Goal: Navigation & Orientation: Find specific page/section

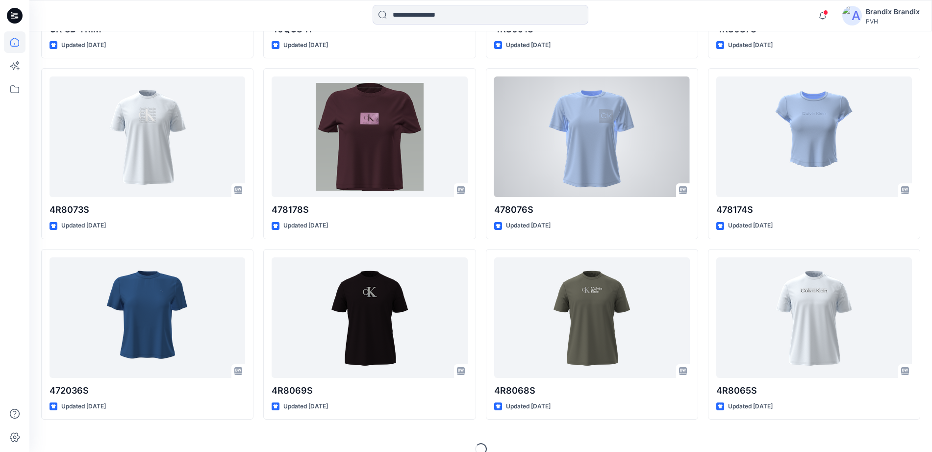
scroll to position [980, 0]
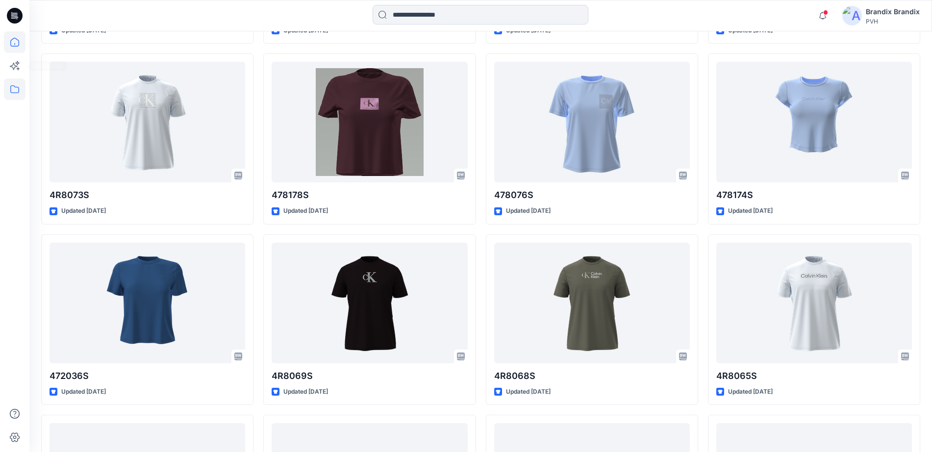
click at [16, 92] on icon at bounding box center [15, 89] width 22 height 22
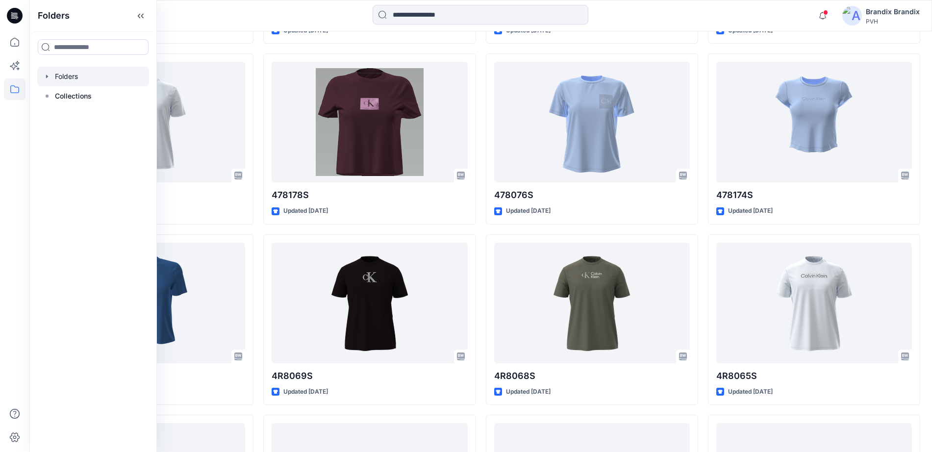
click at [74, 81] on div at bounding box center [93, 77] width 112 height 20
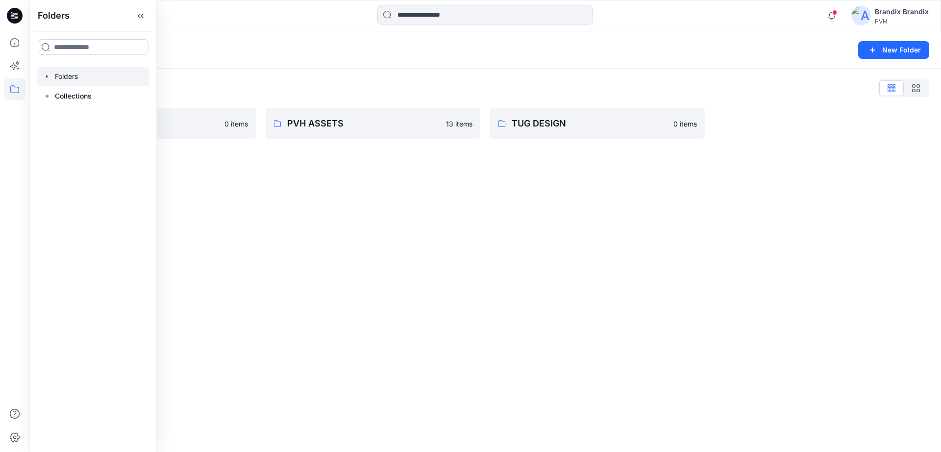
drag, startPoint x: 421, startPoint y: 179, endPoint x: 416, endPoint y: 181, distance: 6.1
click at [420, 181] on div "Folders New Folder Folders List Brandix 0 items PVH ASSETS 13 items TUG DESIGN …" at bounding box center [485, 241] width 912 height 420
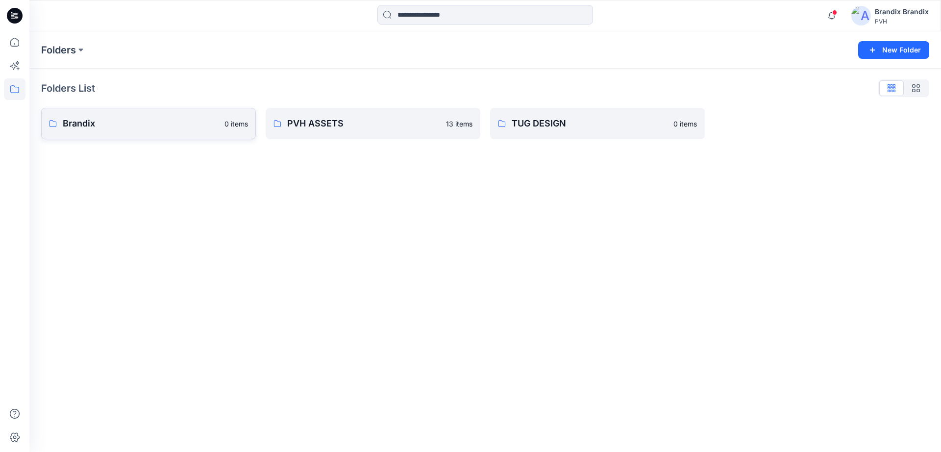
click at [204, 135] on link "Brandix 0 items" at bounding box center [148, 123] width 215 height 31
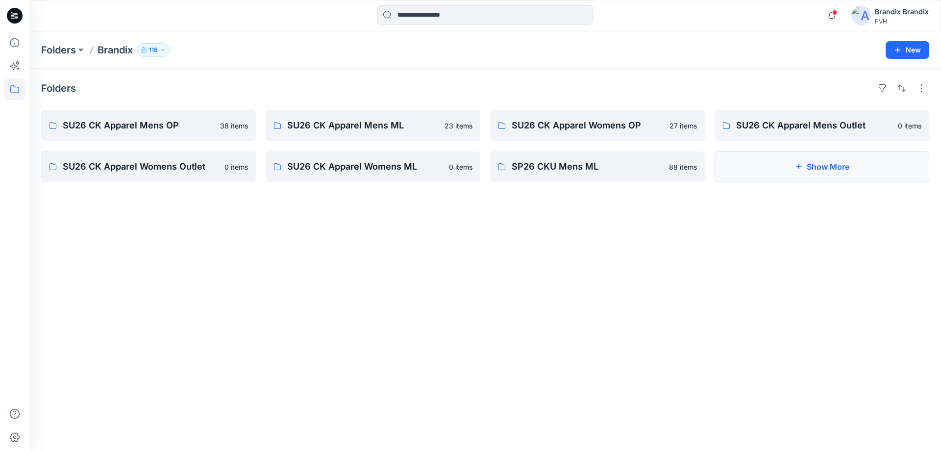
click at [763, 161] on button "Show More" at bounding box center [822, 166] width 215 height 31
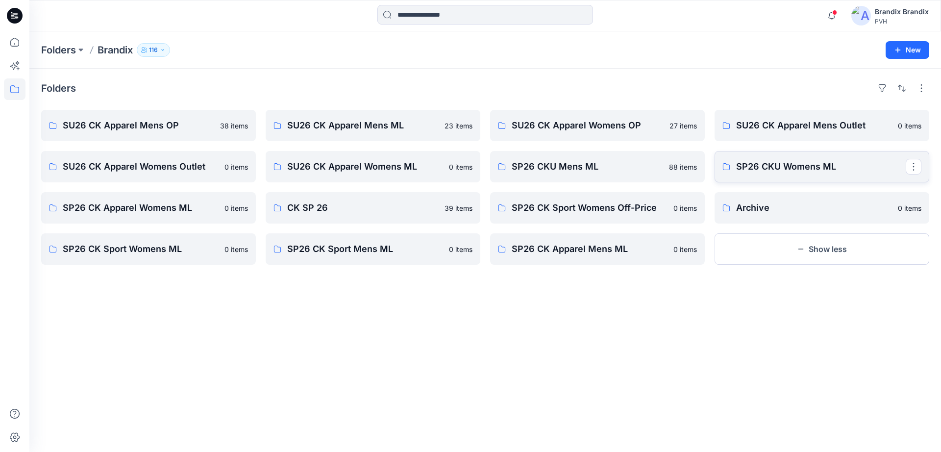
click at [815, 160] on p "SP26 CKU Womens ML" at bounding box center [821, 167] width 170 height 14
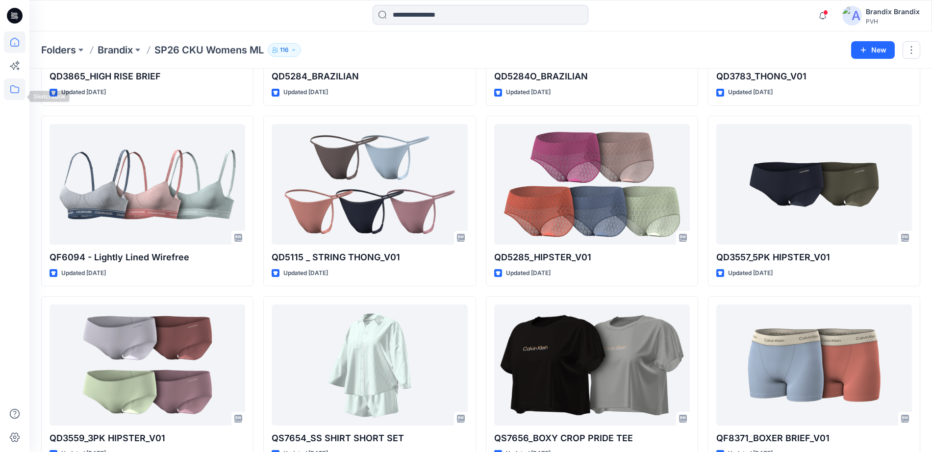
scroll to position [831, 0]
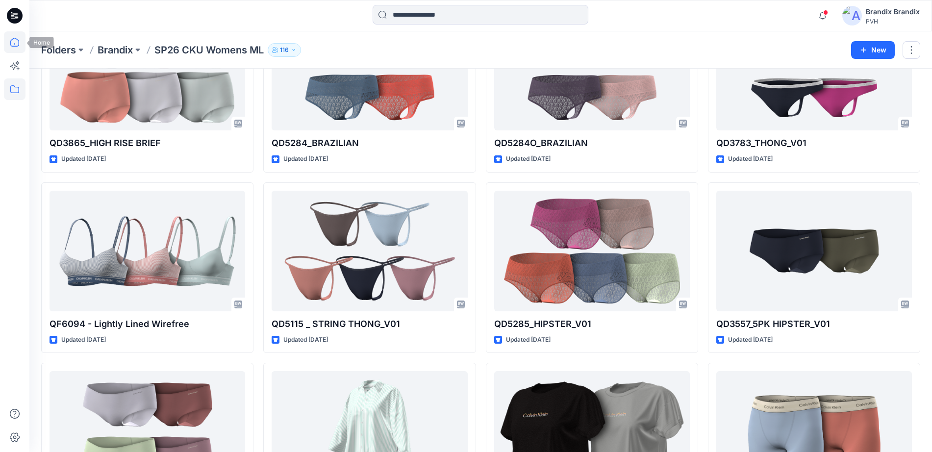
click at [13, 39] on icon at bounding box center [15, 42] width 22 height 22
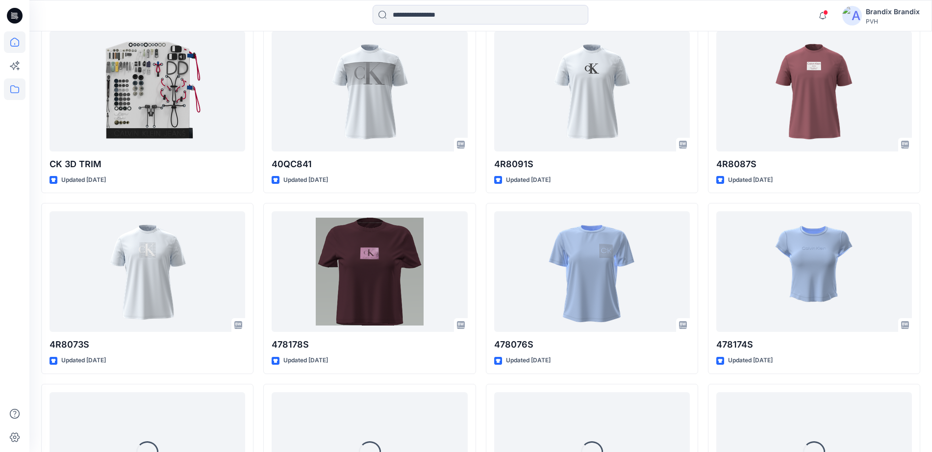
click at [16, 86] on icon at bounding box center [15, 89] width 22 height 22
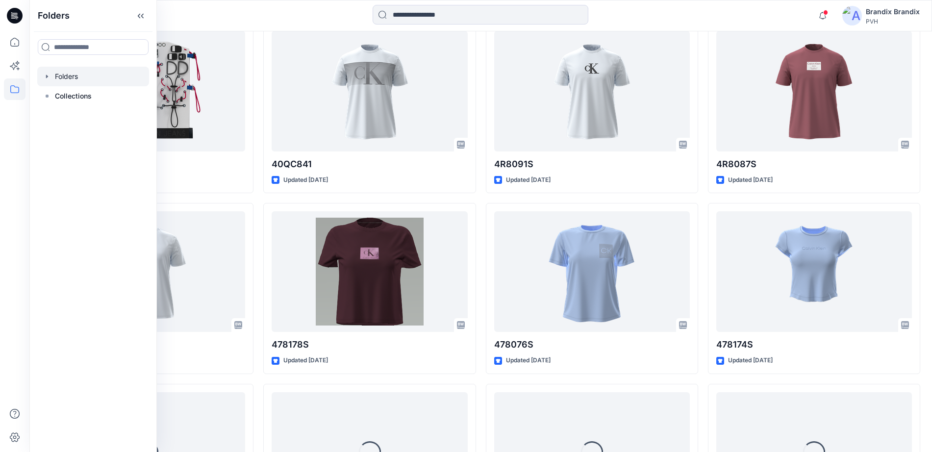
click at [74, 77] on div at bounding box center [93, 77] width 112 height 20
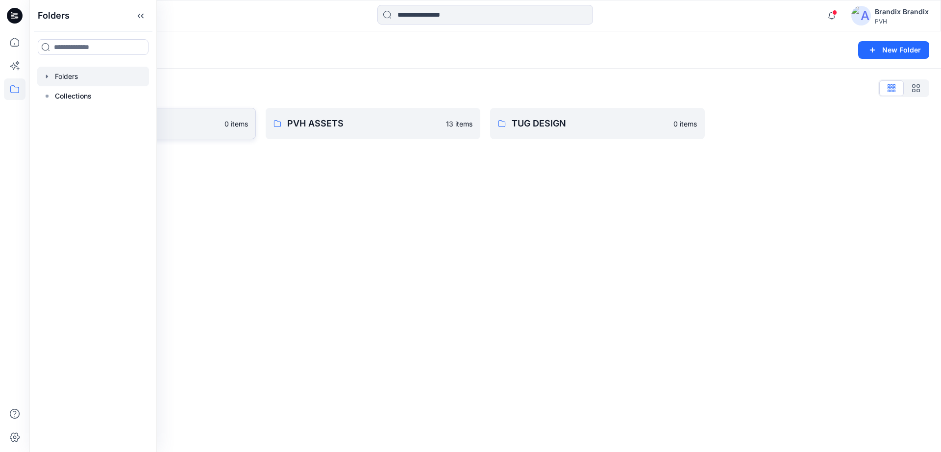
click at [201, 123] on p "Brandix" at bounding box center [141, 124] width 156 height 14
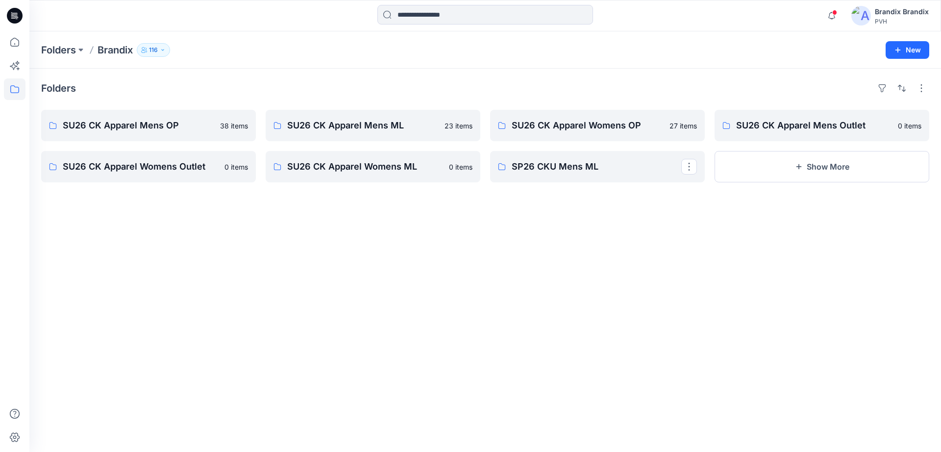
click at [579, 185] on div "Folders SU26 CK Apparel Mens OP 38 items SU26 CK Apparel Womens Outlet 0 items …" at bounding box center [485, 260] width 912 height 383
click at [579, 172] on p "SP26 CKU Mens ML" at bounding box center [597, 167] width 170 height 14
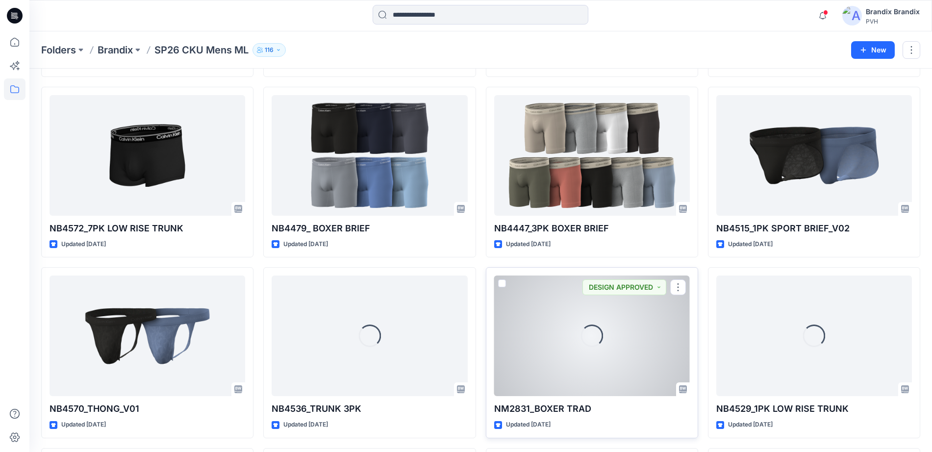
scroll to position [543, 0]
